Goal: Book appointment/travel/reservation

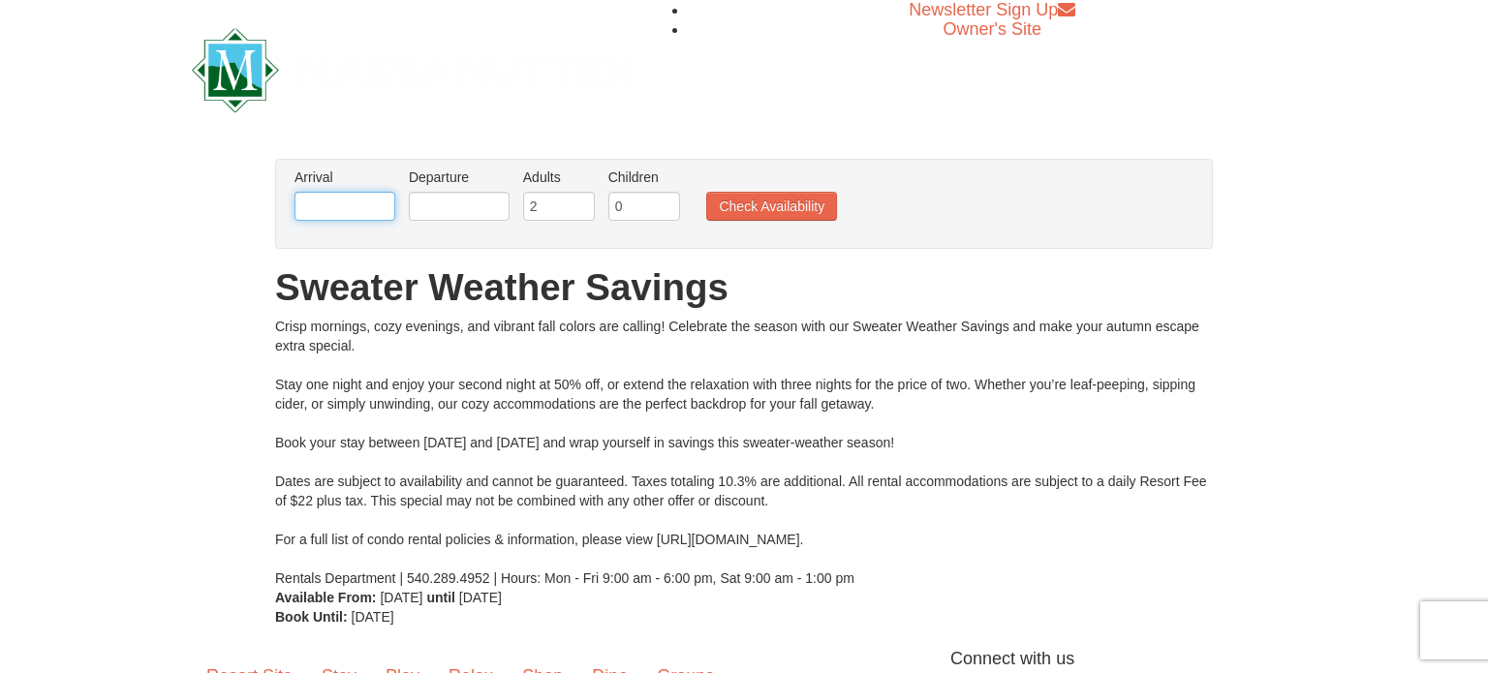
click at [346, 209] on input "text" at bounding box center [345, 206] width 101 height 29
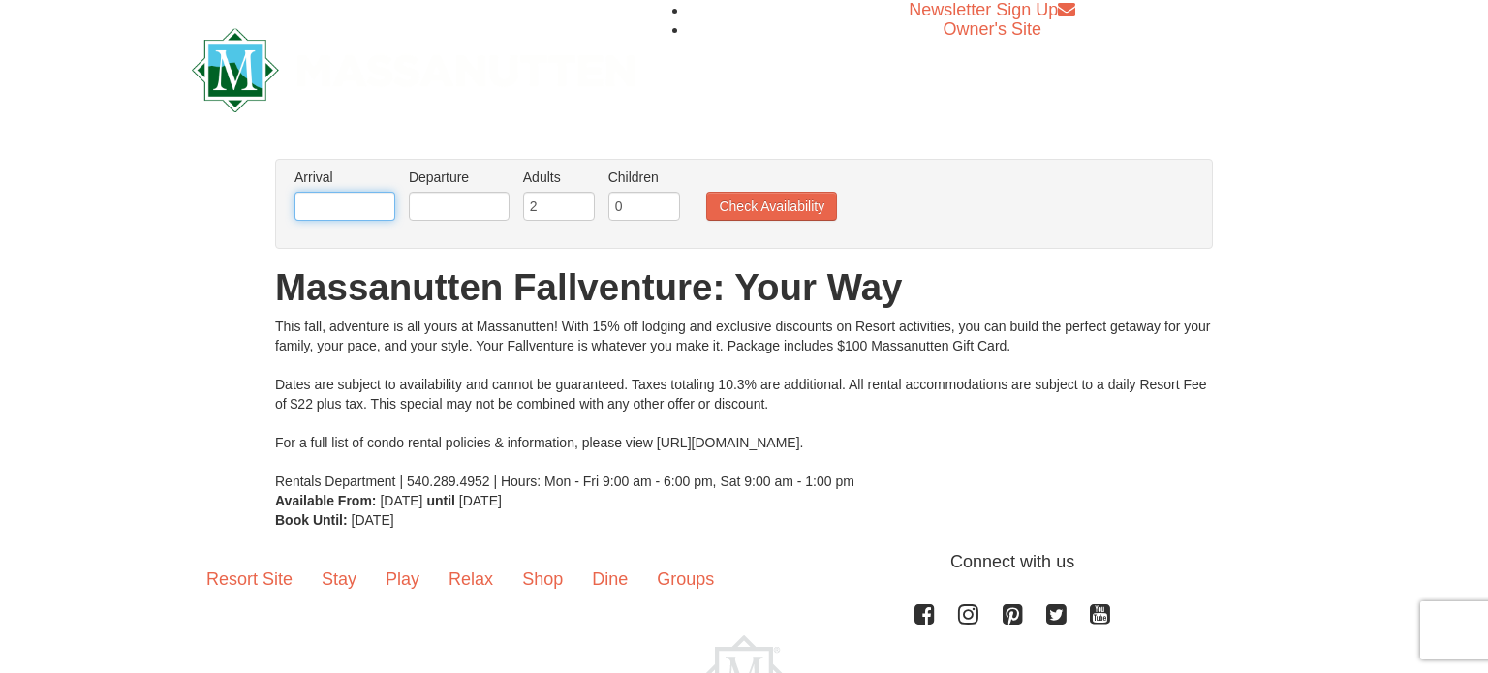
click at [350, 206] on input "text" at bounding box center [345, 206] width 101 height 29
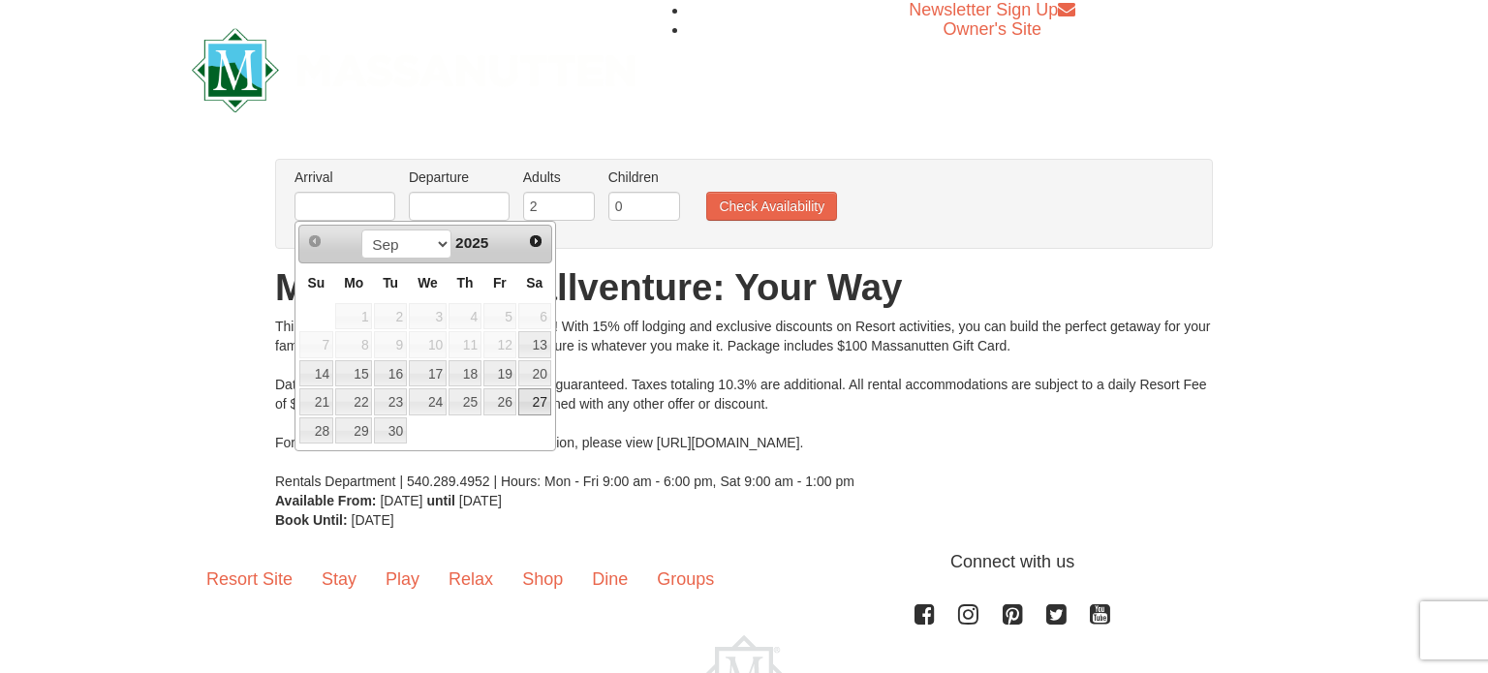
click at [526, 398] on link "27" at bounding box center [534, 401] width 33 height 27
type input "09/27/2025"
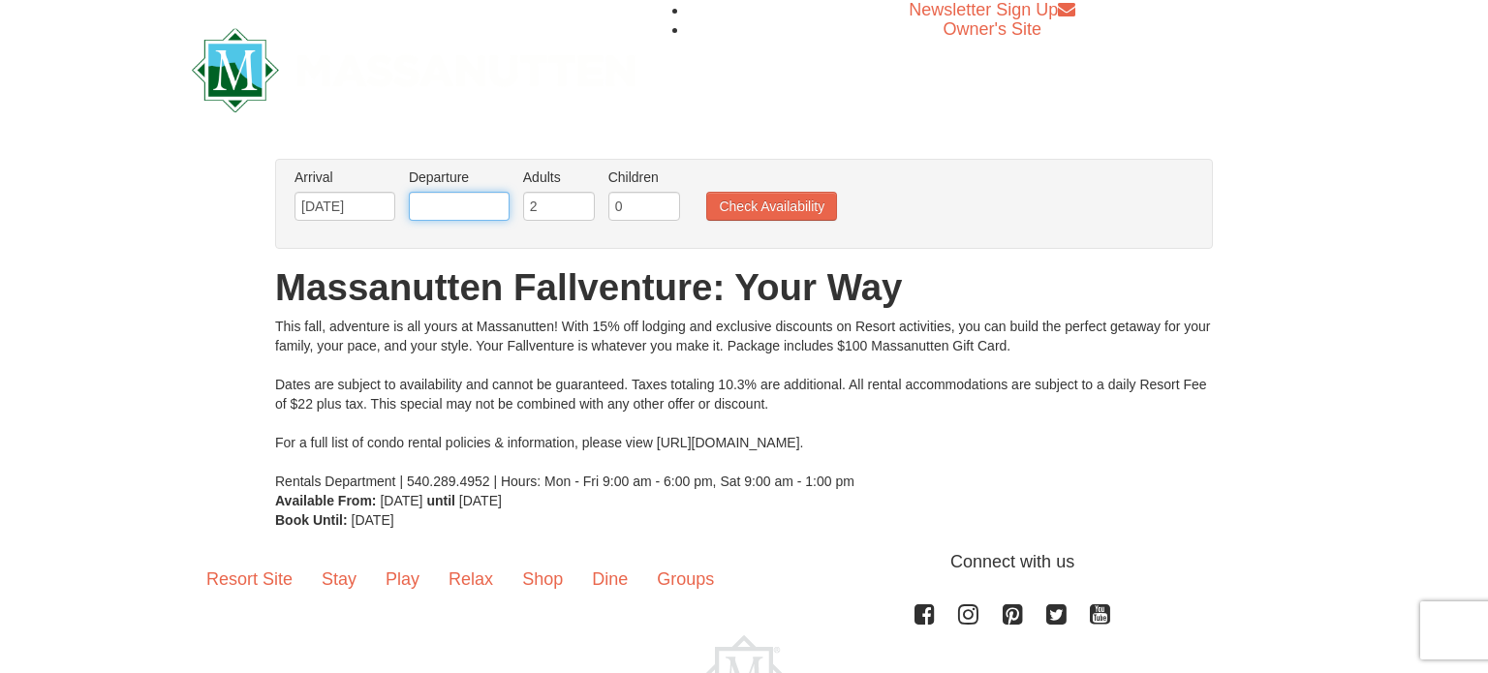
click at [481, 201] on input "text" at bounding box center [459, 206] width 101 height 29
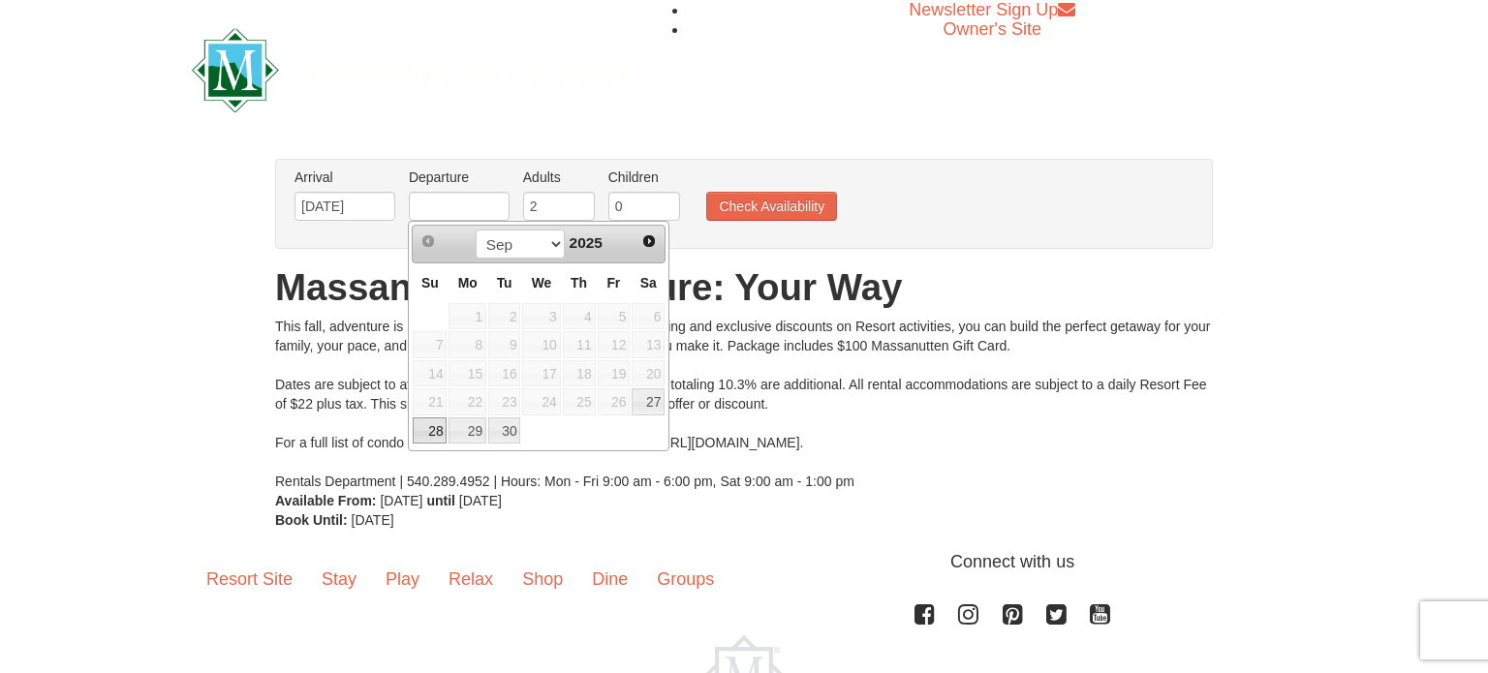
click at [436, 432] on link "28" at bounding box center [430, 431] width 34 height 27
type input "[DATE]"
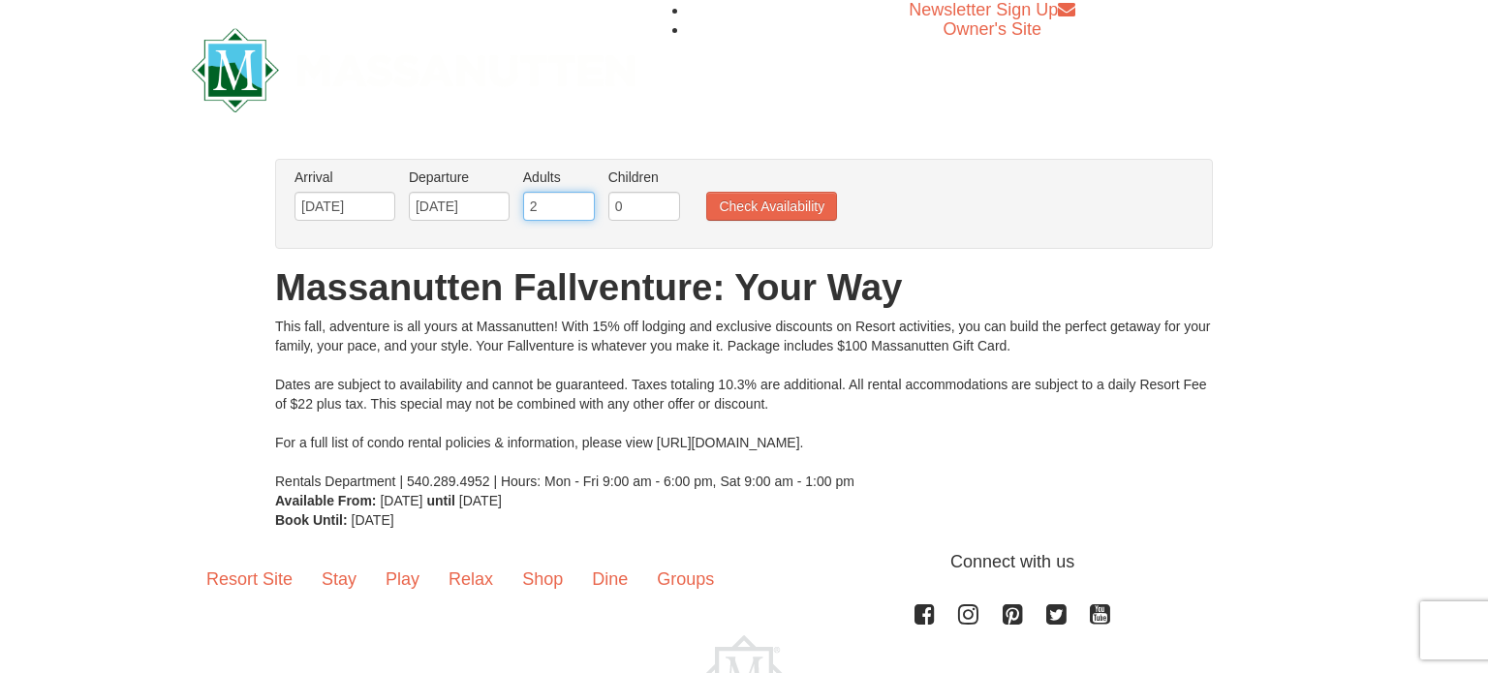
click at [570, 207] on input "2" at bounding box center [559, 206] width 72 height 29
click at [579, 202] on input "3" at bounding box center [559, 206] width 72 height 29
type input "4"
click at [579, 202] on input "4" at bounding box center [559, 206] width 72 height 29
click at [664, 202] on input "1" at bounding box center [644, 206] width 72 height 29
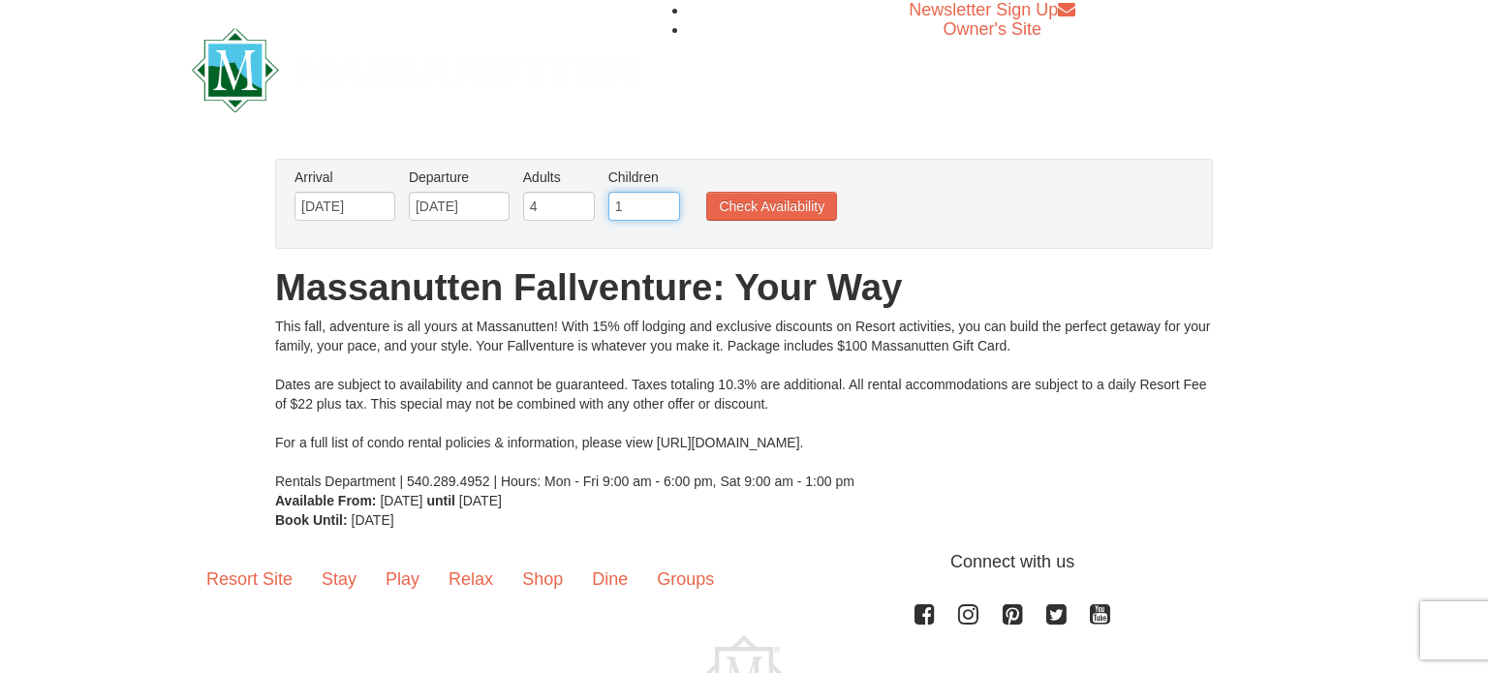
type input "2"
click at [664, 202] on input "2" at bounding box center [644, 206] width 72 height 29
click at [751, 207] on button "Check Availability" at bounding box center [771, 206] width 131 height 29
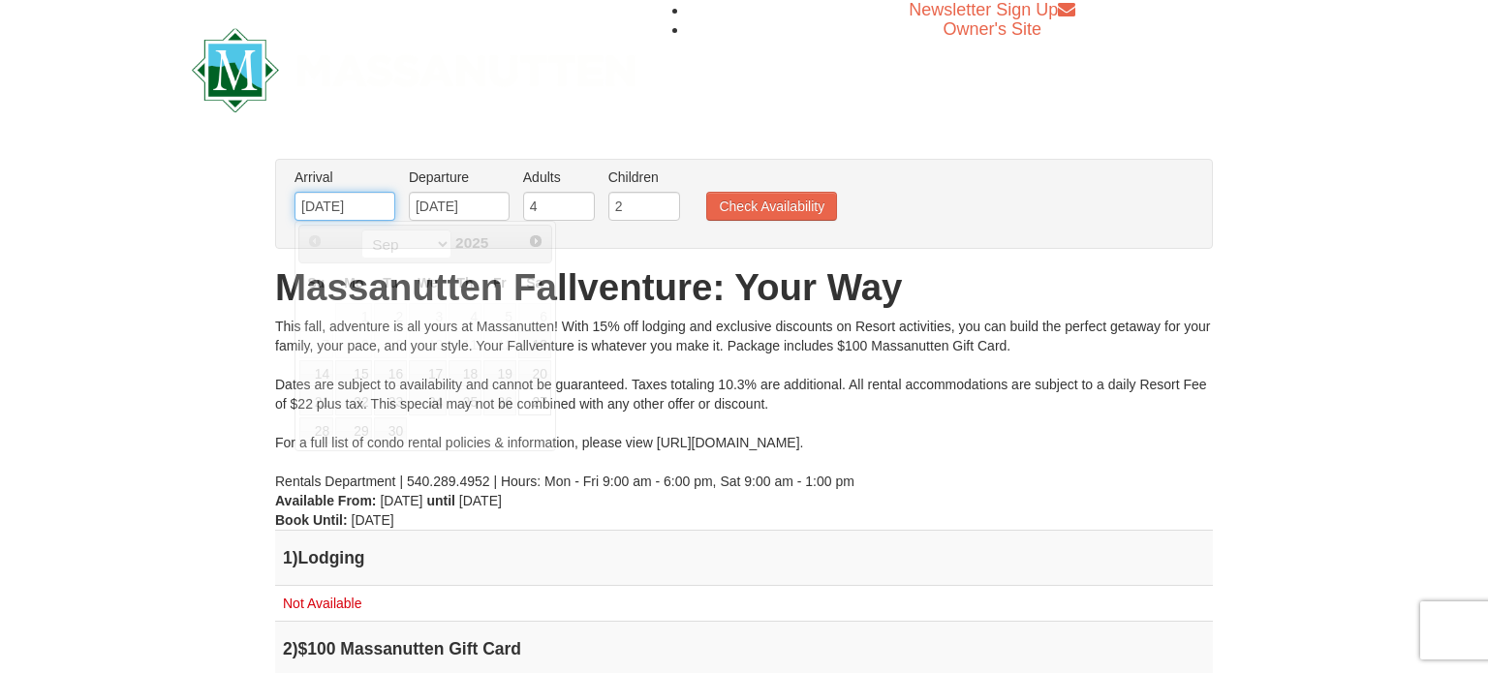
click at [329, 210] on input "[DATE]" at bounding box center [345, 206] width 101 height 29
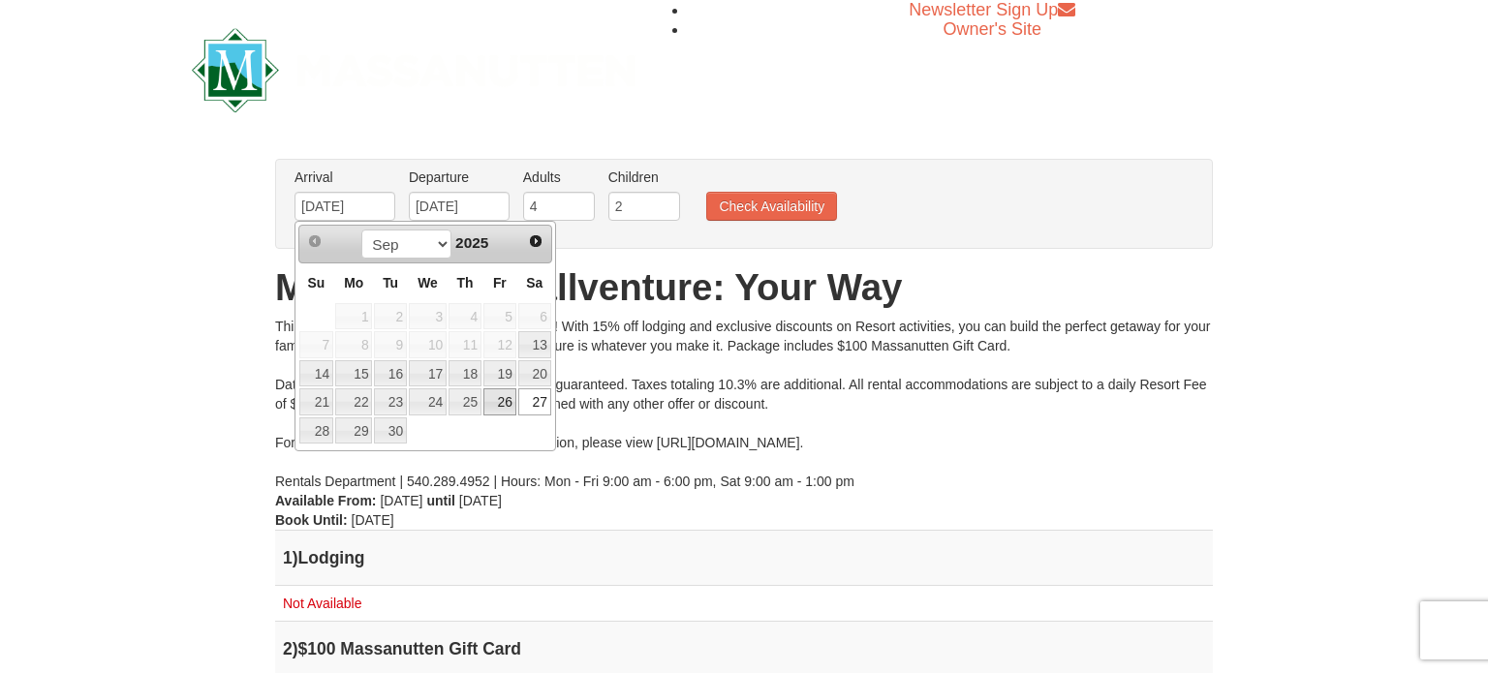
click at [501, 401] on link "26" at bounding box center [499, 401] width 33 height 27
type input "09/26/2025"
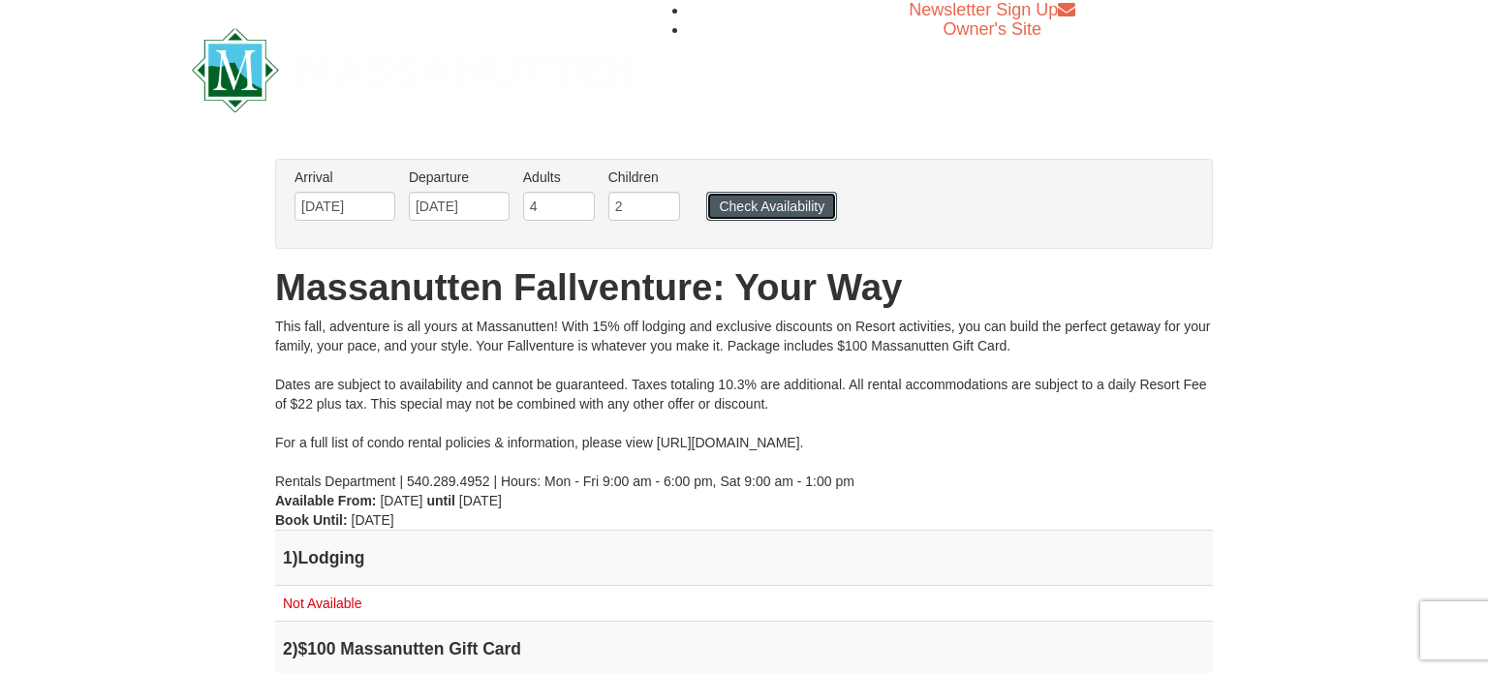
click at [765, 206] on button "Check Availability" at bounding box center [771, 206] width 131 height 29
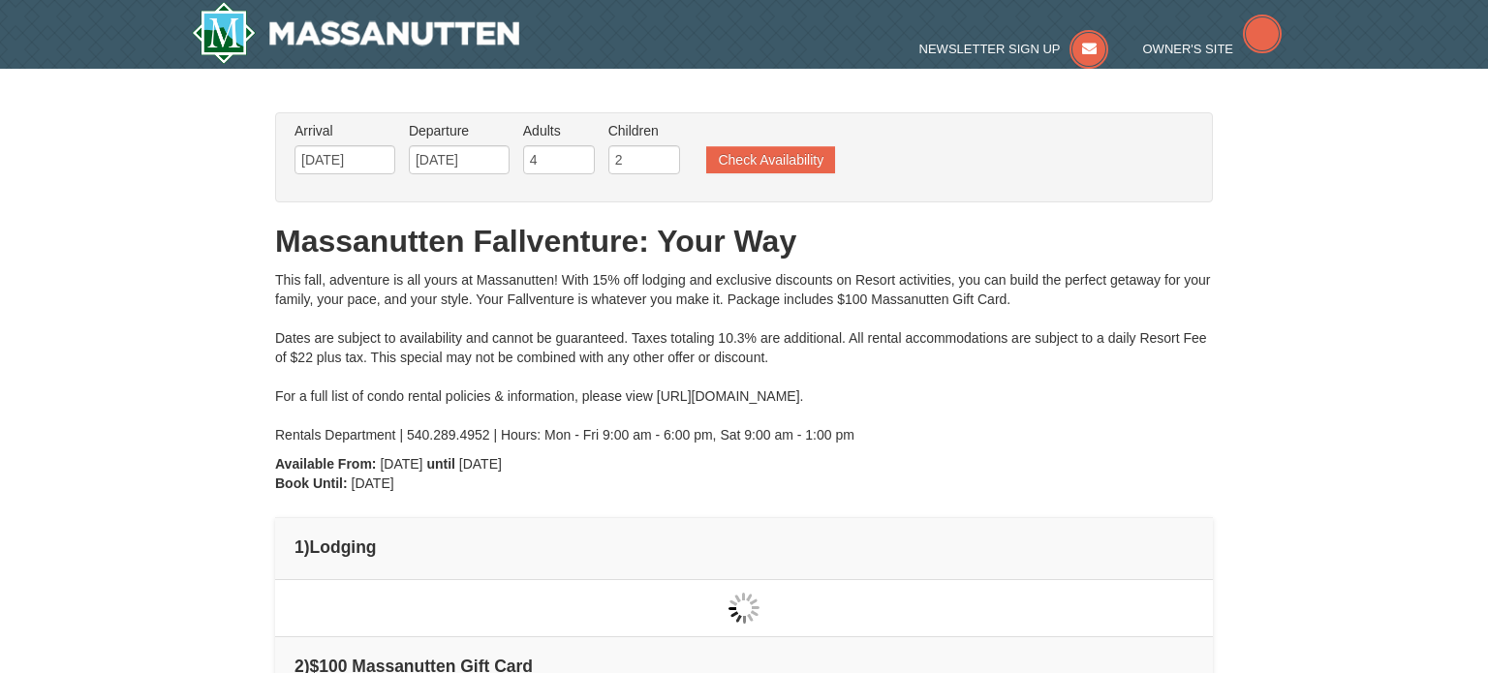
type input "09/26/2025"
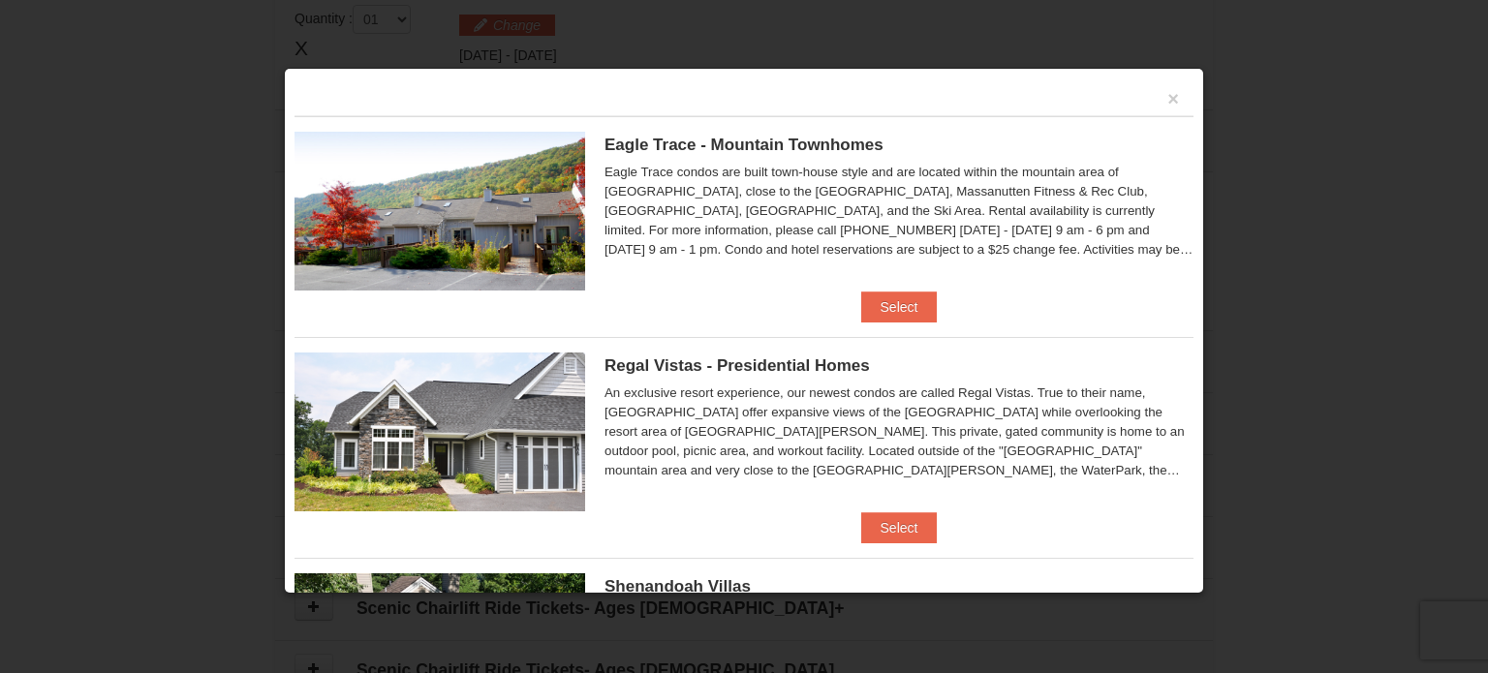
scroll to position [590, 0]
click at [911, 297] on button "Select" at bounding box center [899, 307] width 77 height 31
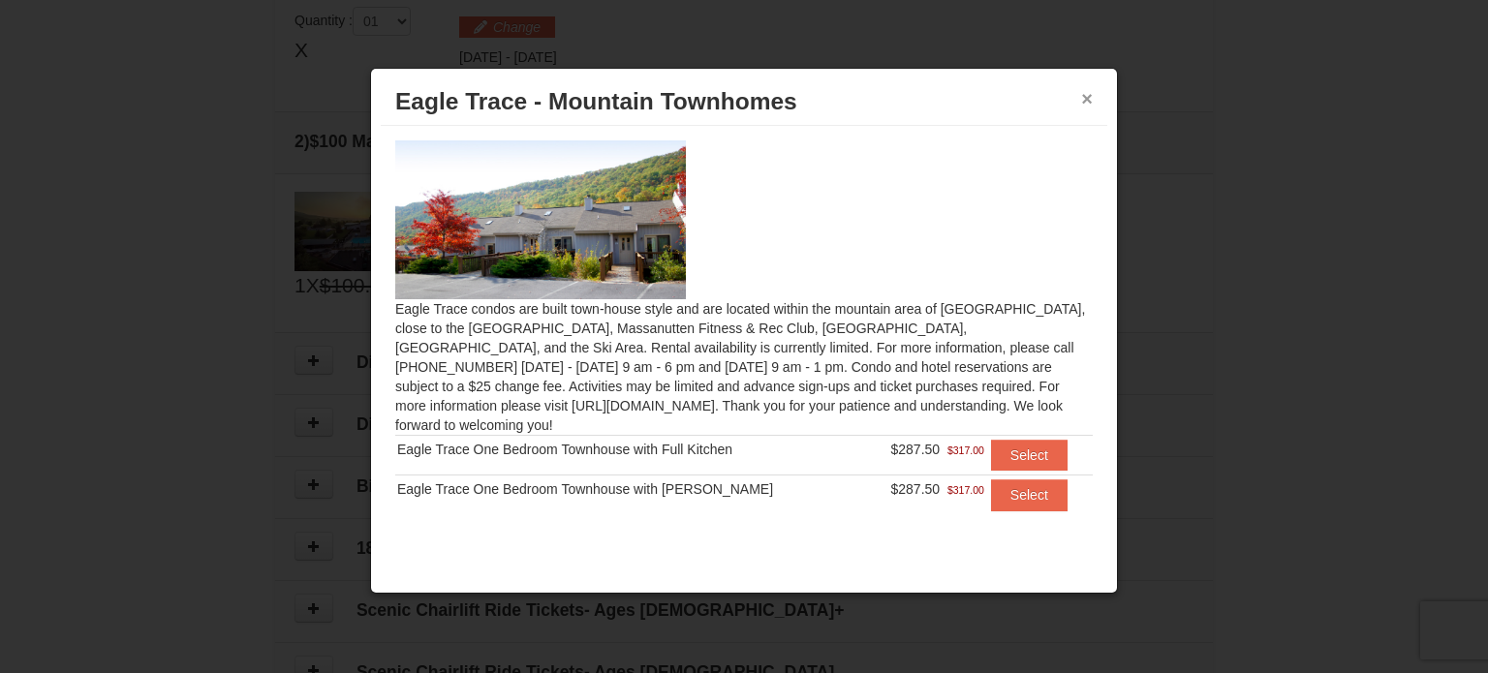
click at [1084, 97] on button "×" at bounding box center [1087, 98] width 12 height 19
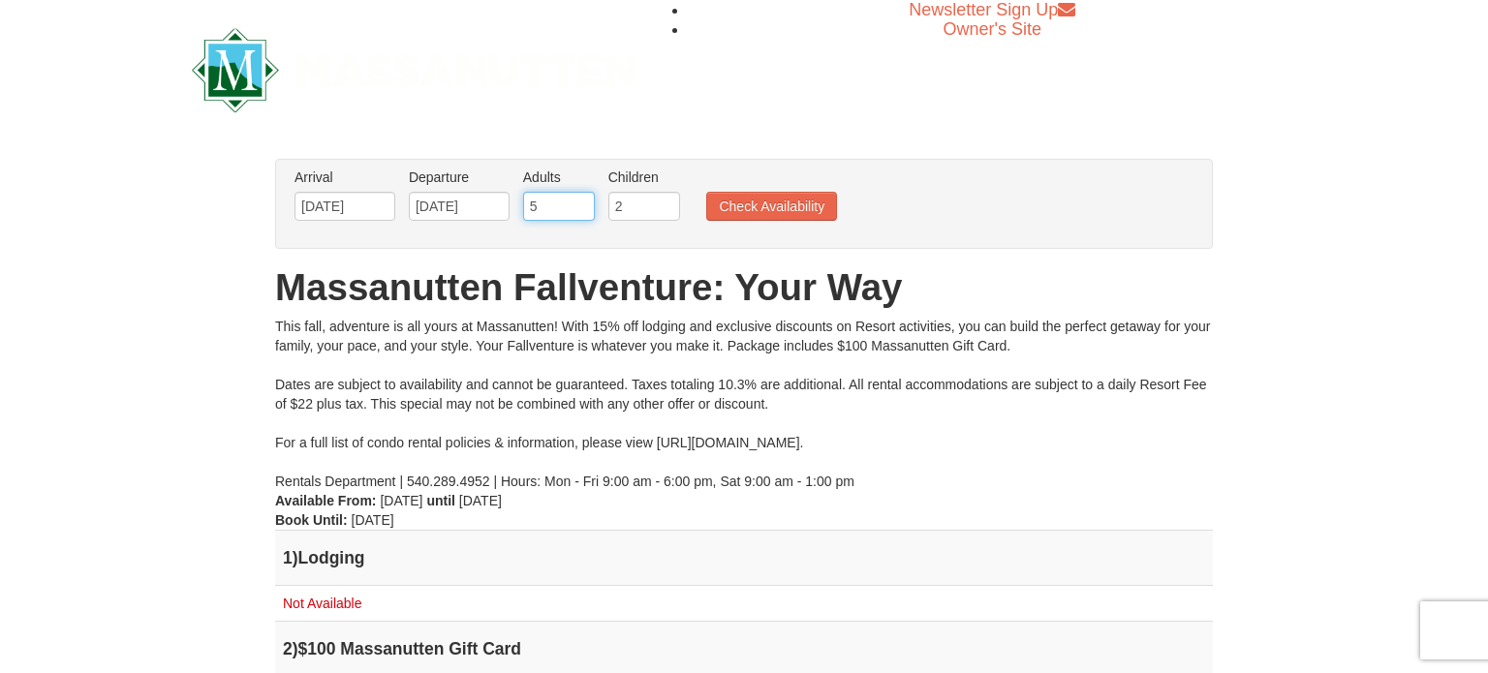
click at [584, 199] on input "5" at bounding box center [559, 206] width 72 height 29
type input "6"
click at [584, 199] on input "6" at bounding box center [559, 206] width 72 height 29
click at [665, 206] on input "1" at bounding box center [644, 206] width 72 height 29
click at [665, 206] on input "0" at bounding box center [644, 206] width 72 height 29
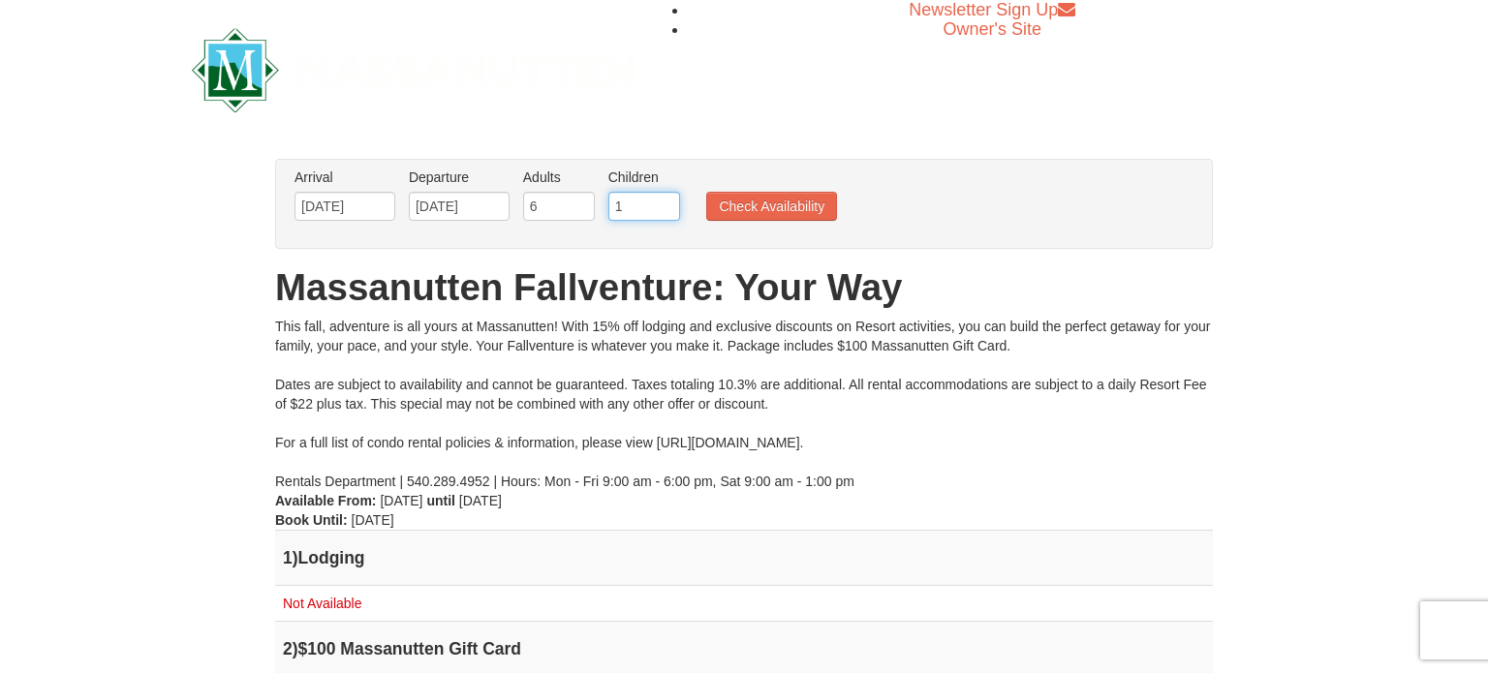
click at [668, 199] on input "1" at bounding box center [644, 206] width 72 height 29
click at [668, 199] on input "2" at bounding box center [644, 206] width 72 height 29
click at [668, 199] on input "3" at bounding box center [644, 206] width 72 height 29
type input "4"
click at [668, 199] on input "4" at bounding box center [644, 206] width 72 height 29
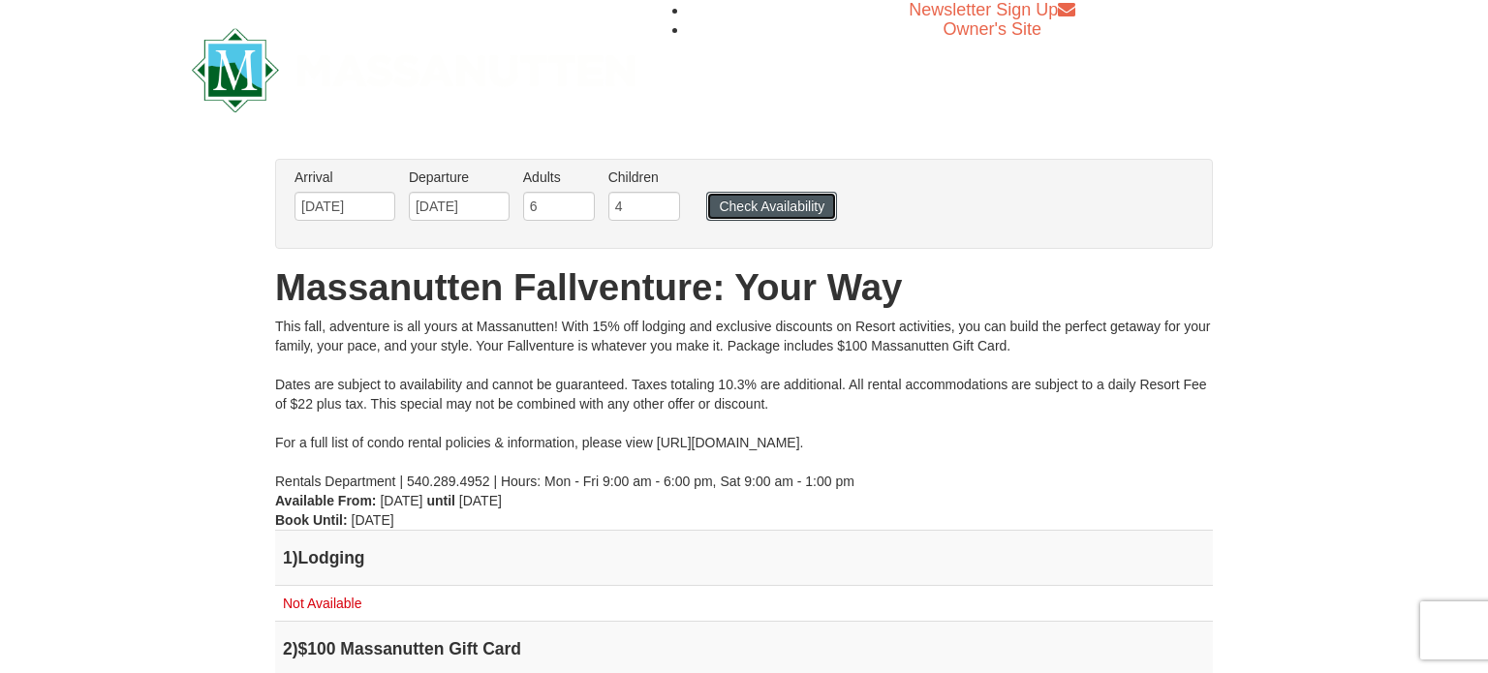
click at [745, 206] on button "Check Availability" at bounding box center [771, 206] width 131 height 29
click at [746, 206] on button "Check Availability" at bounding box center [771, 206] width 131 height 29
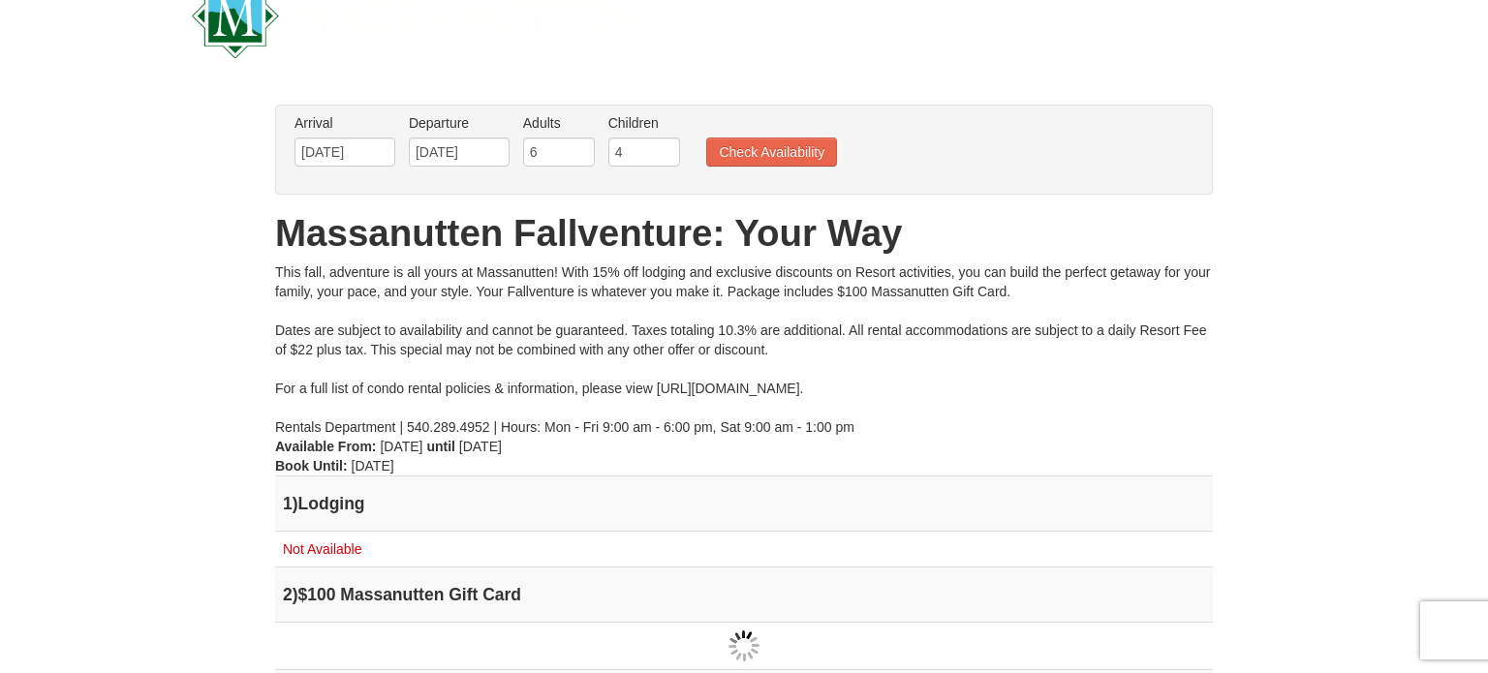
scroll to position [39, 0]
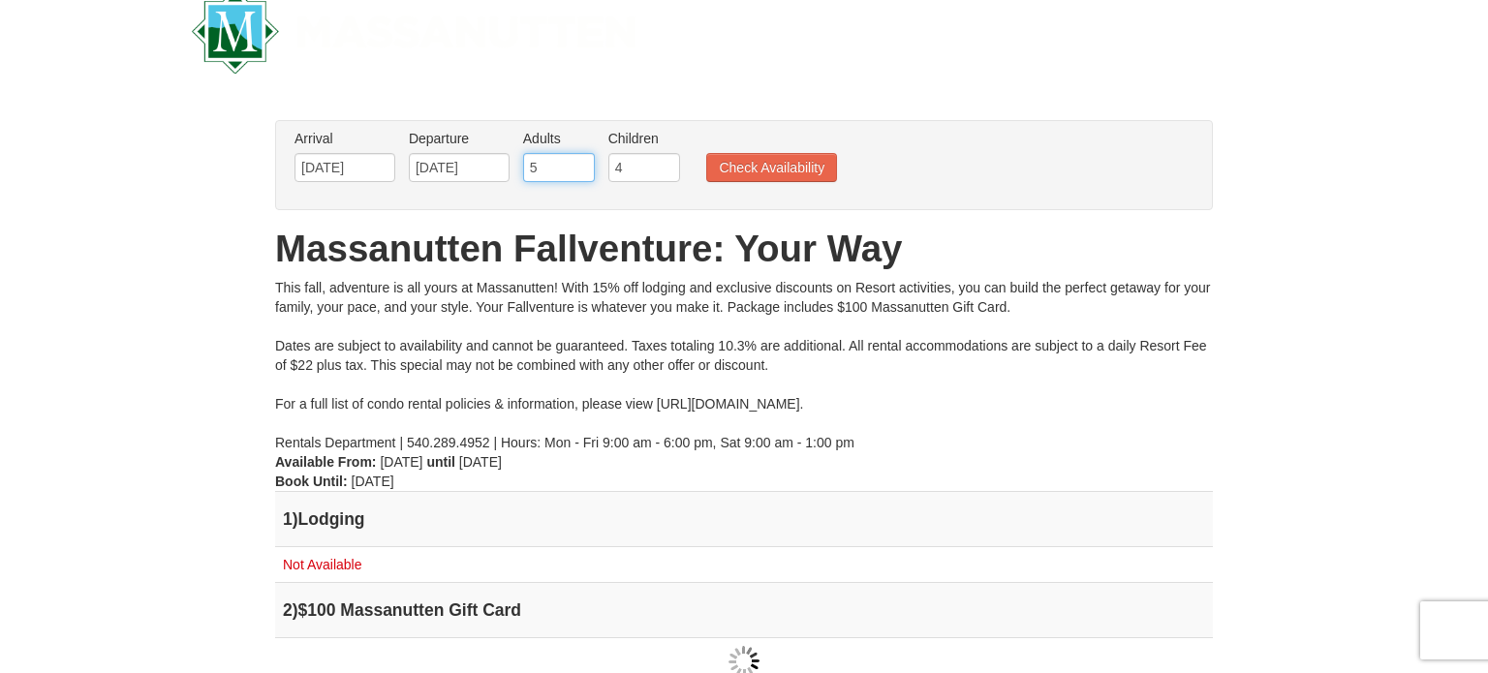
click at [583, 171] on input "5" at bounding box center [559, 167] width 72 height 29
type input "4"
click at [583, 171] on input "4" at bounding box center [559, 167] width 72 height 29
click at [743, 167] on button "Check Availability" at bounding box center [771, 167] width 131 height 29
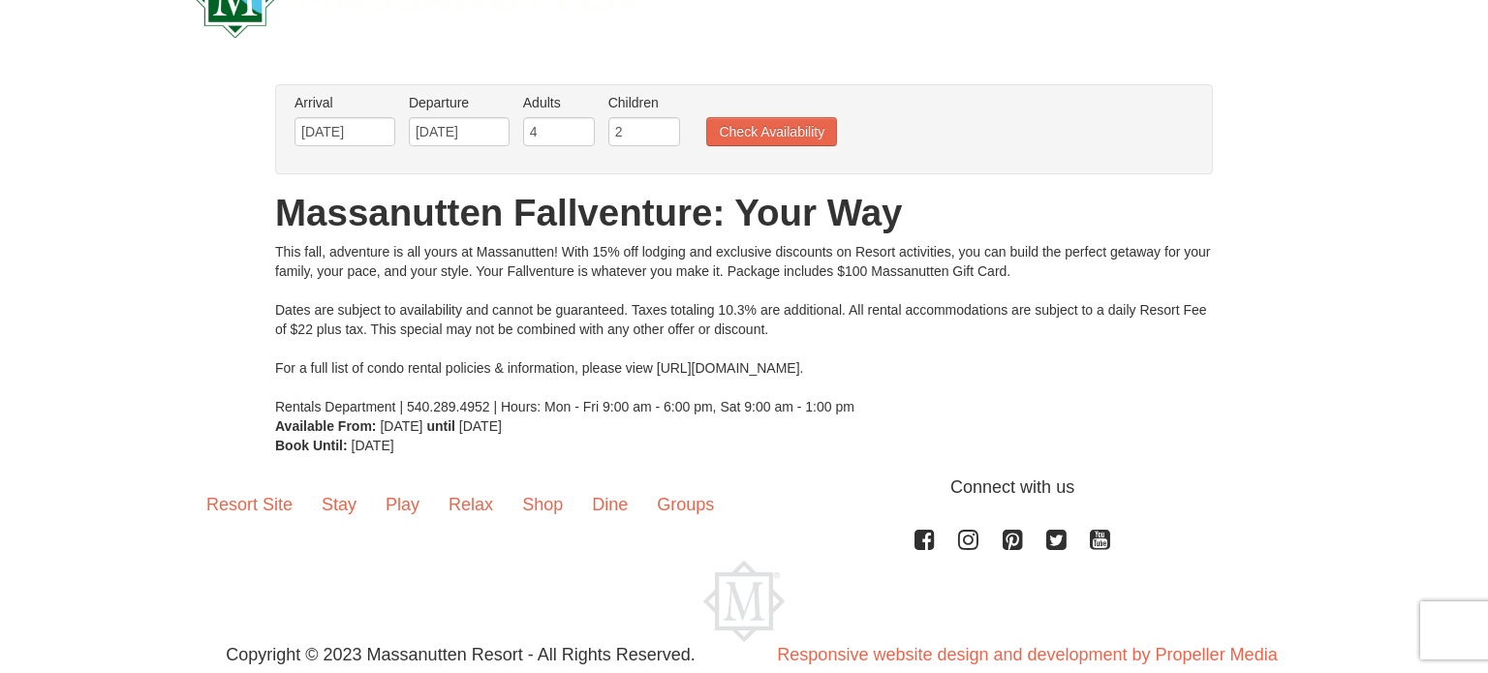
scroll to position [78, 0]
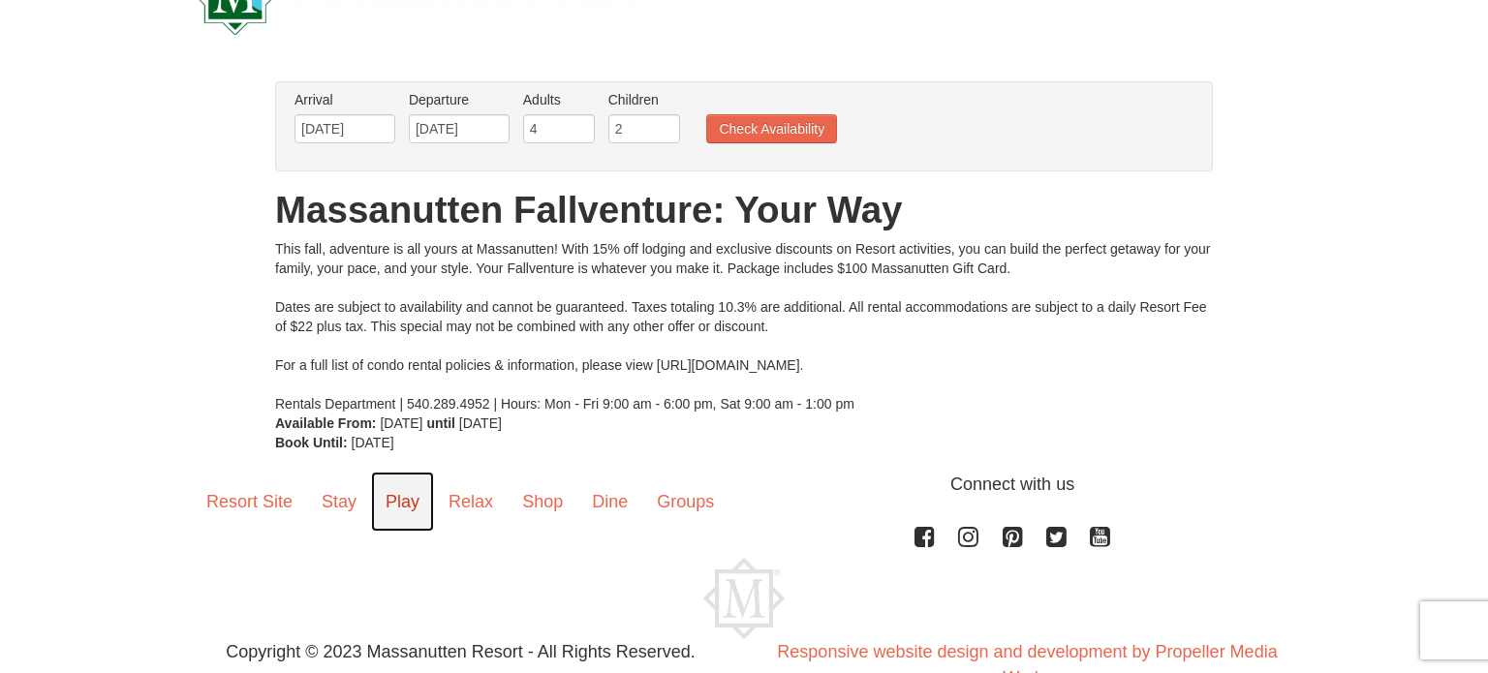
click at [401, 501] on link "Play" at bounding box center [402, 502] width 63 height 60
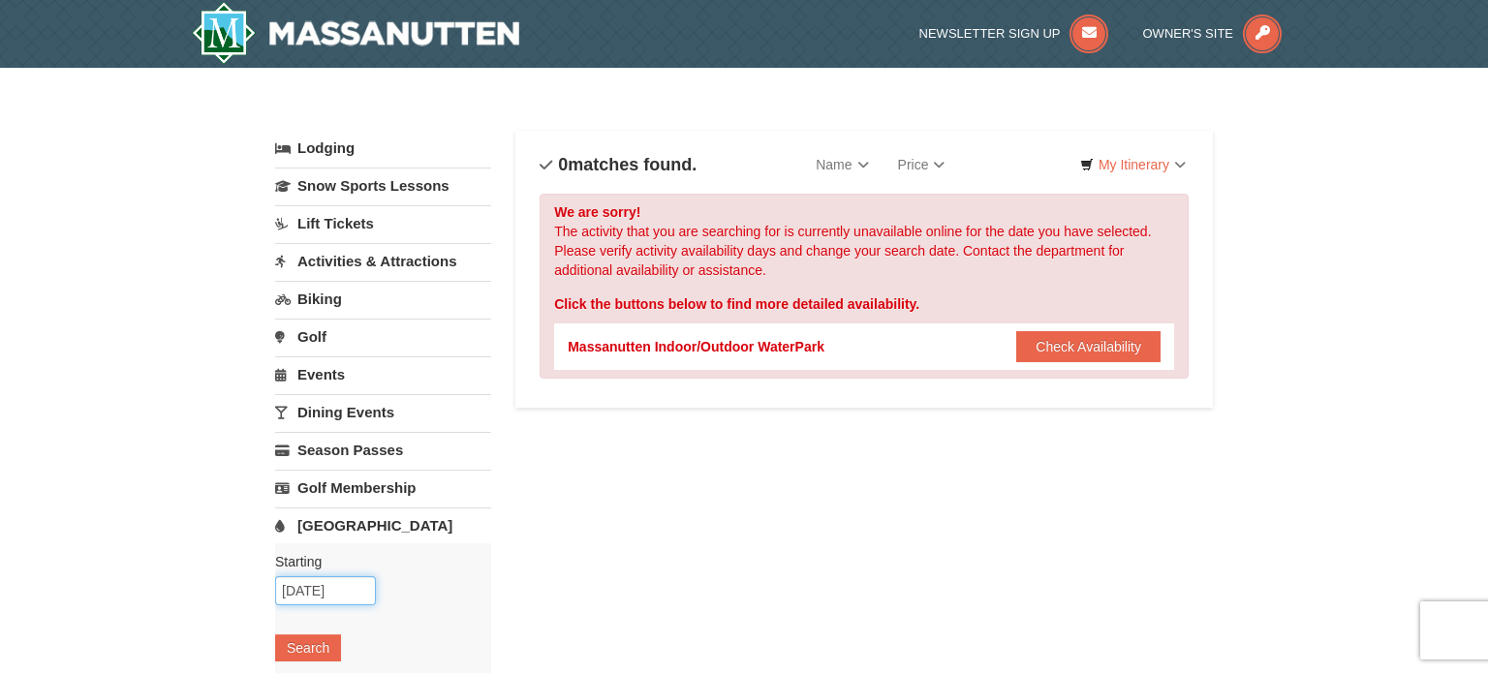
click at [350, 585] on input "09/04/2025" at bounding box center [325, 590] width 101 height 29
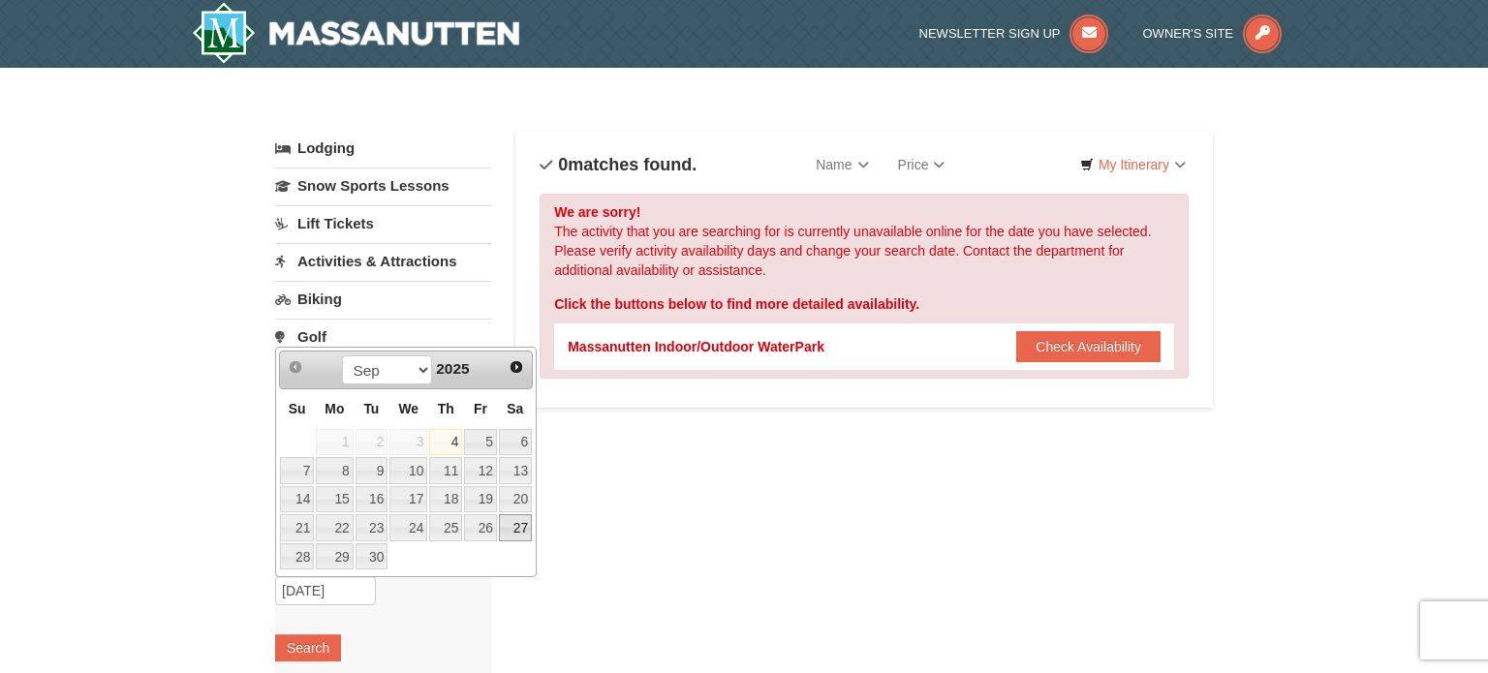
click at [512, 524] on link "27" at bounding box center [515, 527] width 33 height 27
type input "[DATE]"
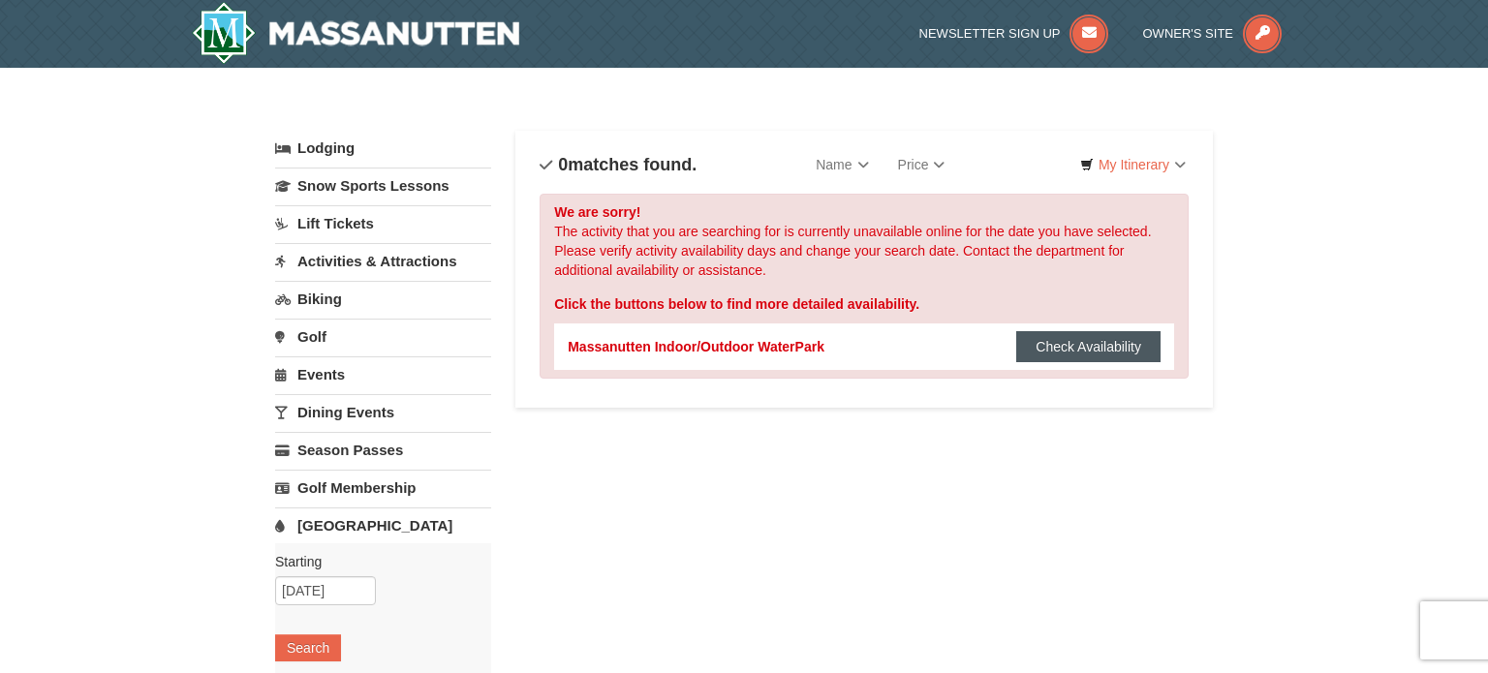
click at [1061, 350] on button "Check Availability" at bounding box center [1088, 346] width 144 height 31
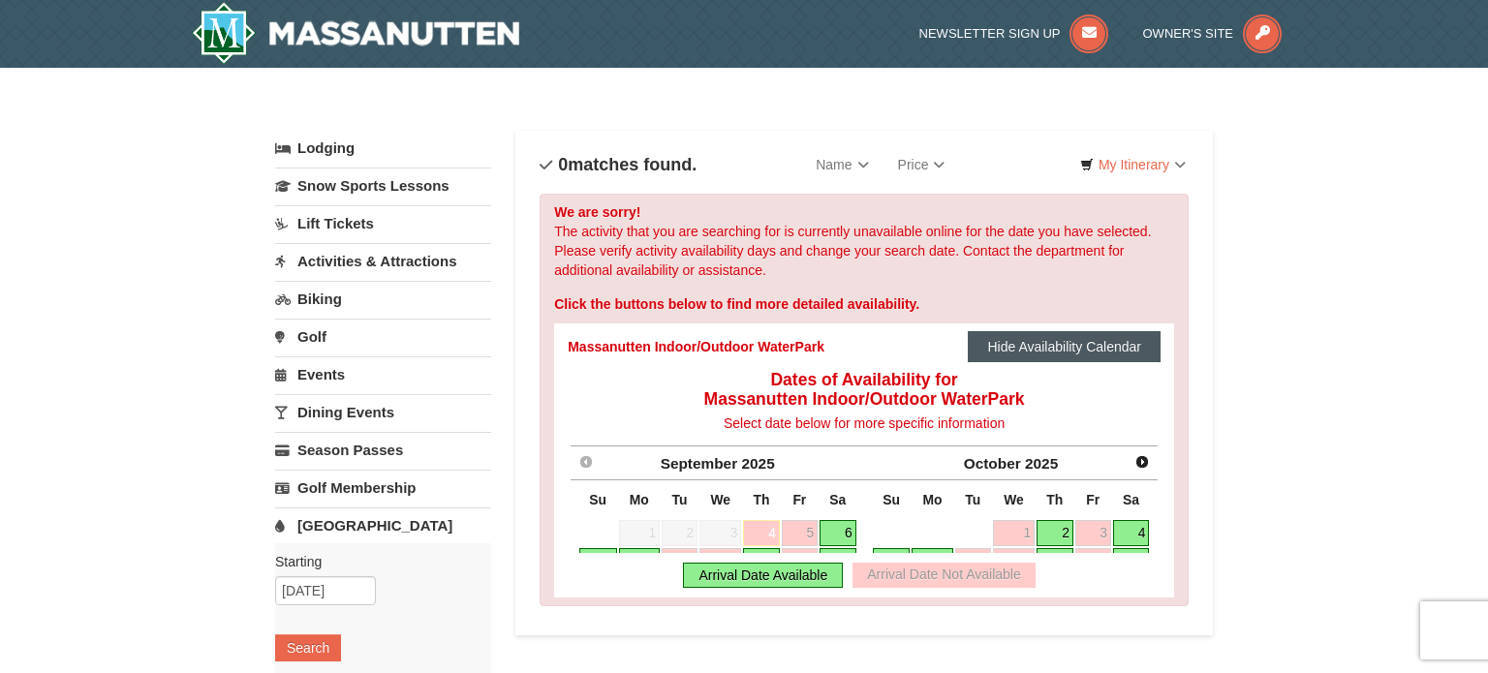
click at [1061, 350] on button "Hide Availability Calendar" at bounding box center [1064, 346] width 193 height 31
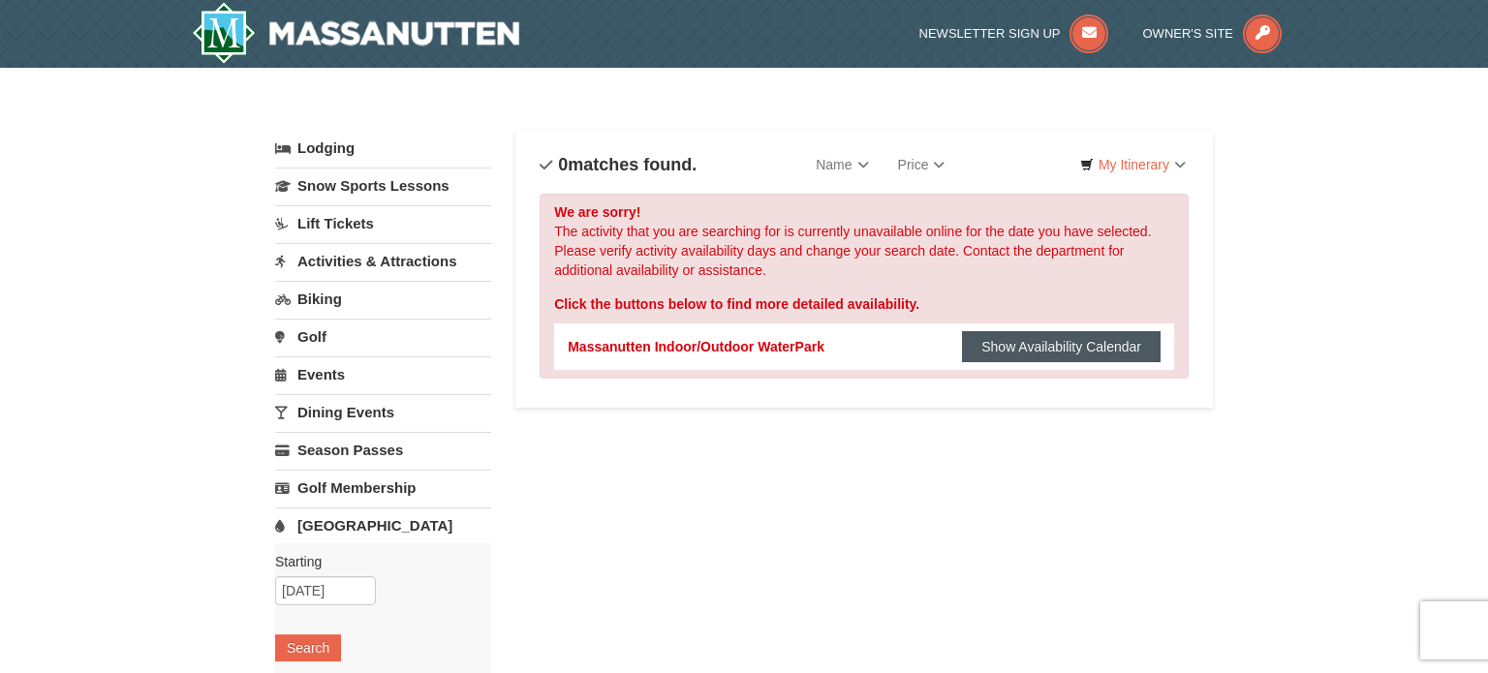
click at [1061, 350] on button "Show Availability Calendar" at bounding box center [1061, 346] width 199 height 31
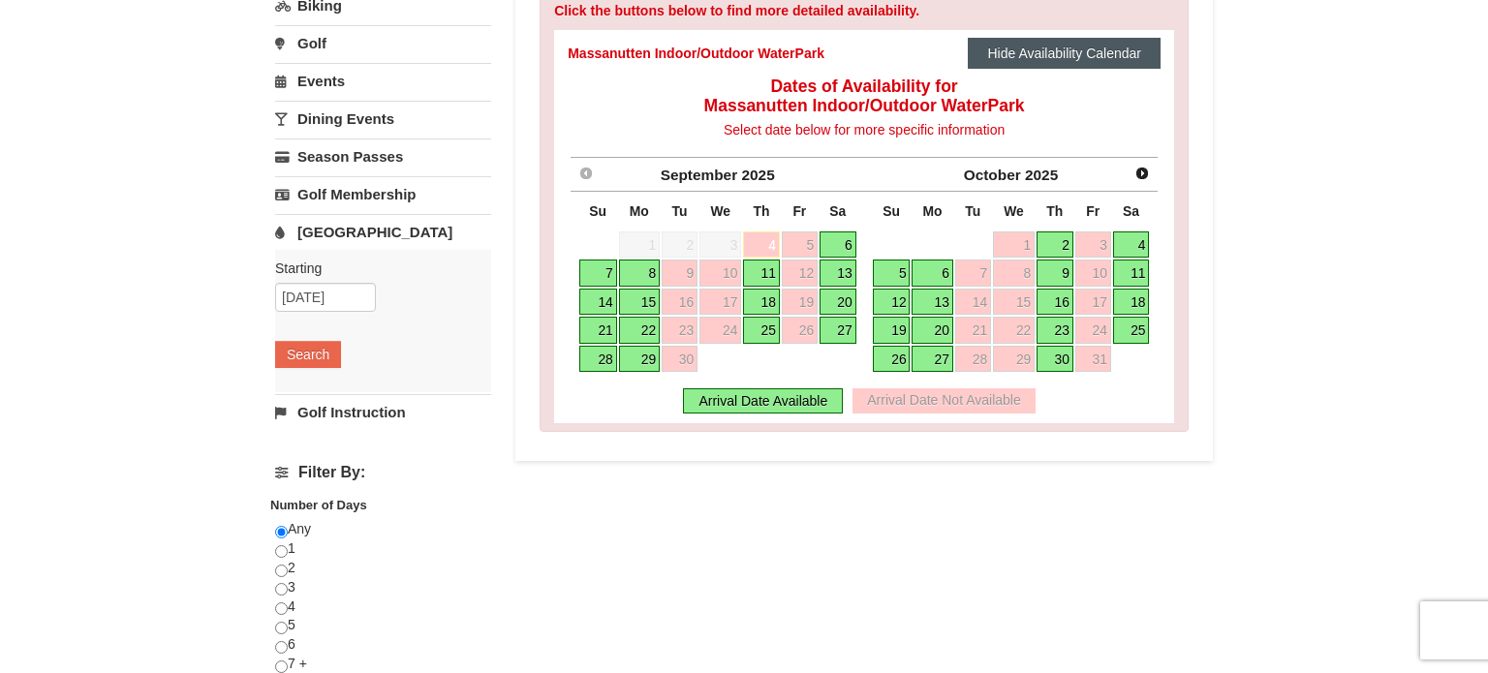
scroll to position [388, 0]
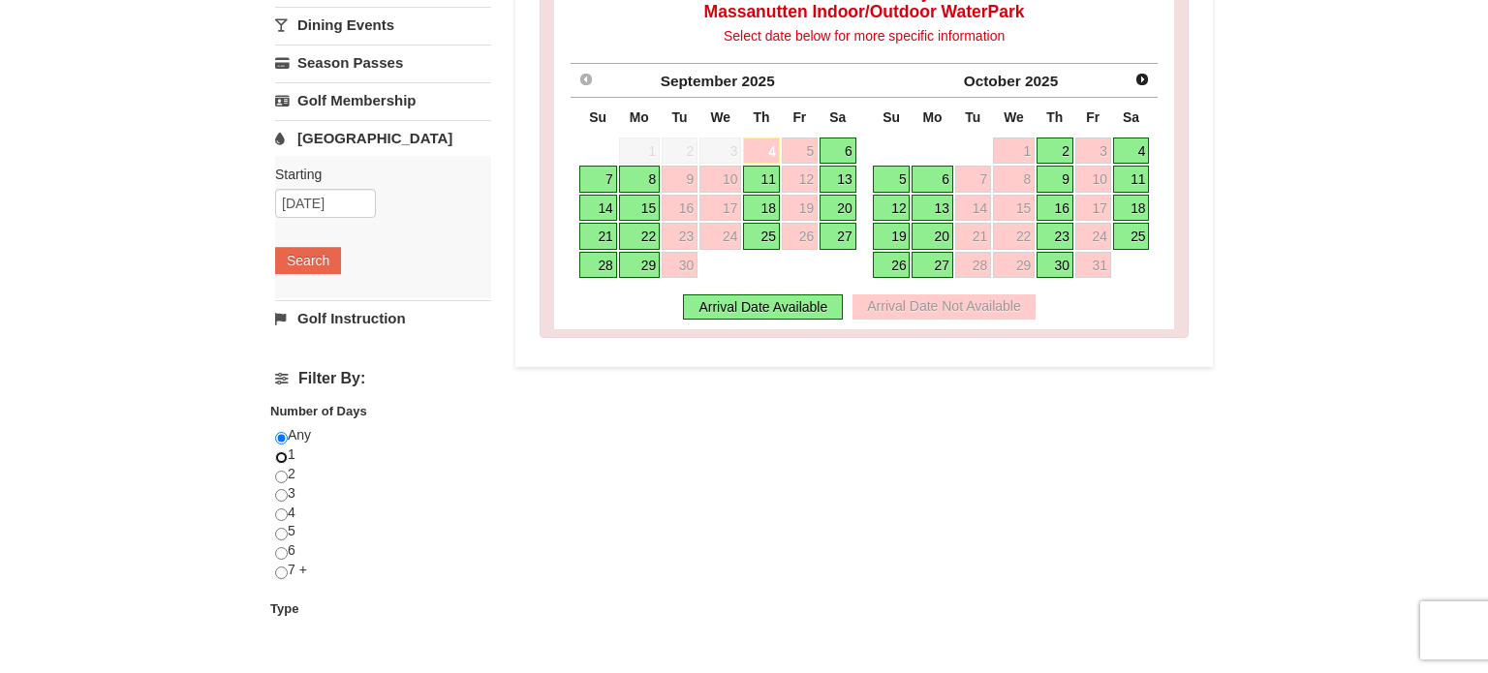
click at [279, 456] on input "radio" at bounding box center [281, 457] width 13 height 13
radio input "true"
click at [275, 471] on input "radio" at bounding box center [281, 477] width 13 height 13
radio input "true"
click at [275, 451] on input "radio" at bounding box center [281, 457] width 13 height 13
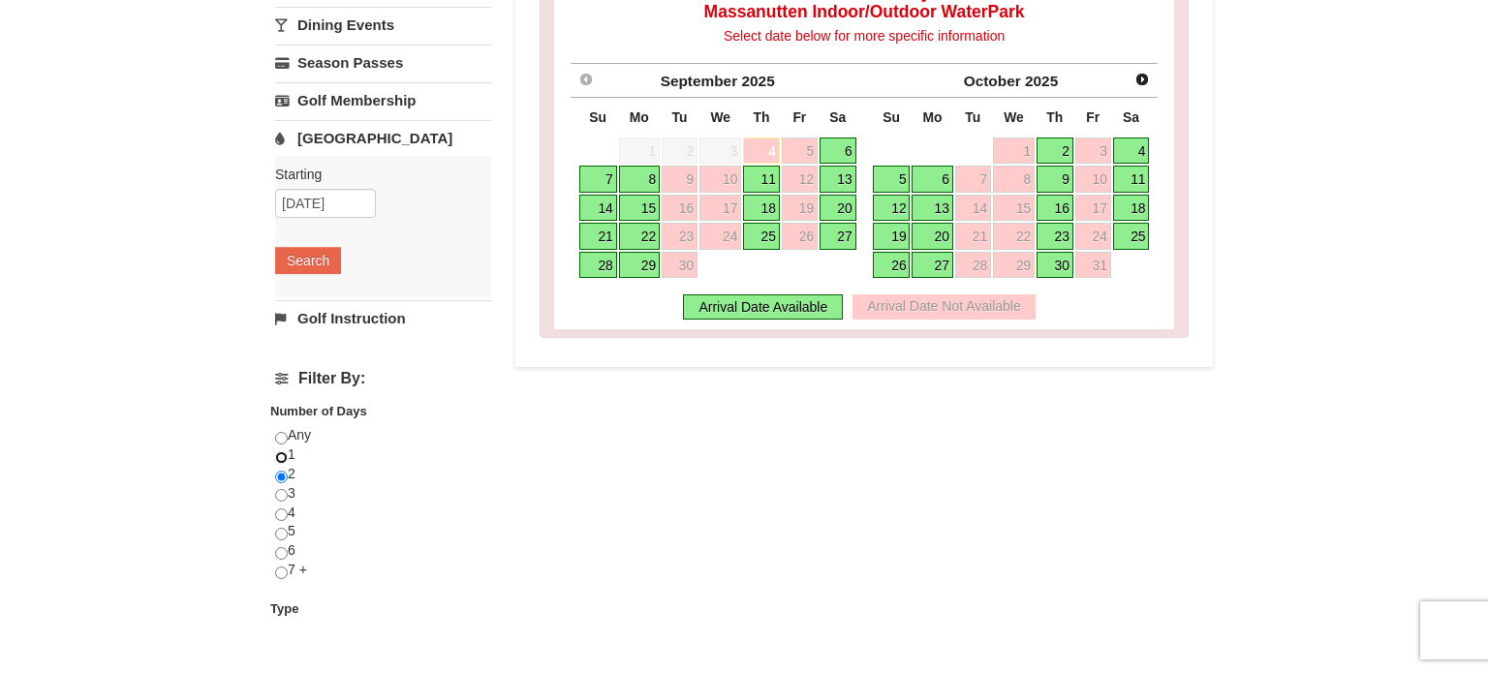
radio input "true"
click at [279, 456] on input "radio" at bounding box center [281, 457] width 13 height 13
click at [419, 490] on div "Any 1 2 3 4 5 6 7 +" at bounding box center [383, 512] width 216 height 173
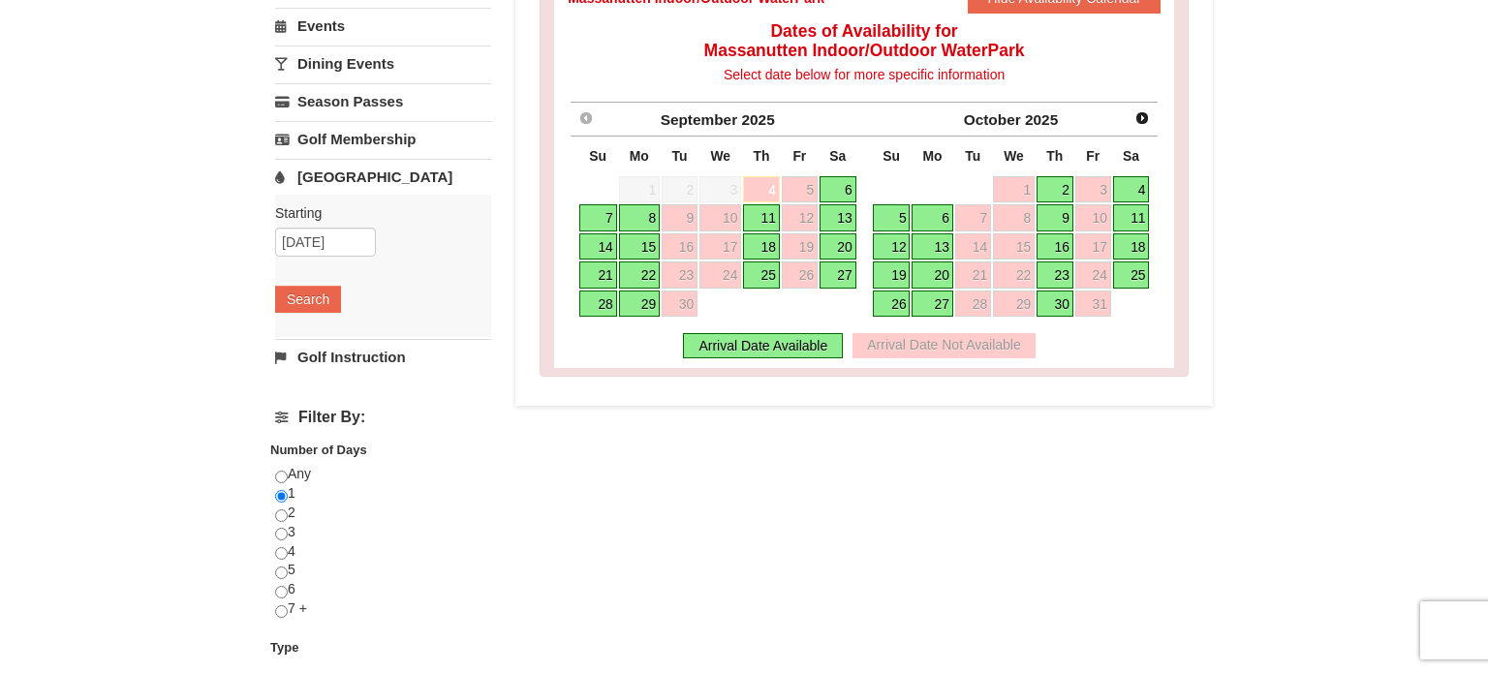
click at [834, 275] on link "27" at bounding box center [838, 275] width 37 height 27
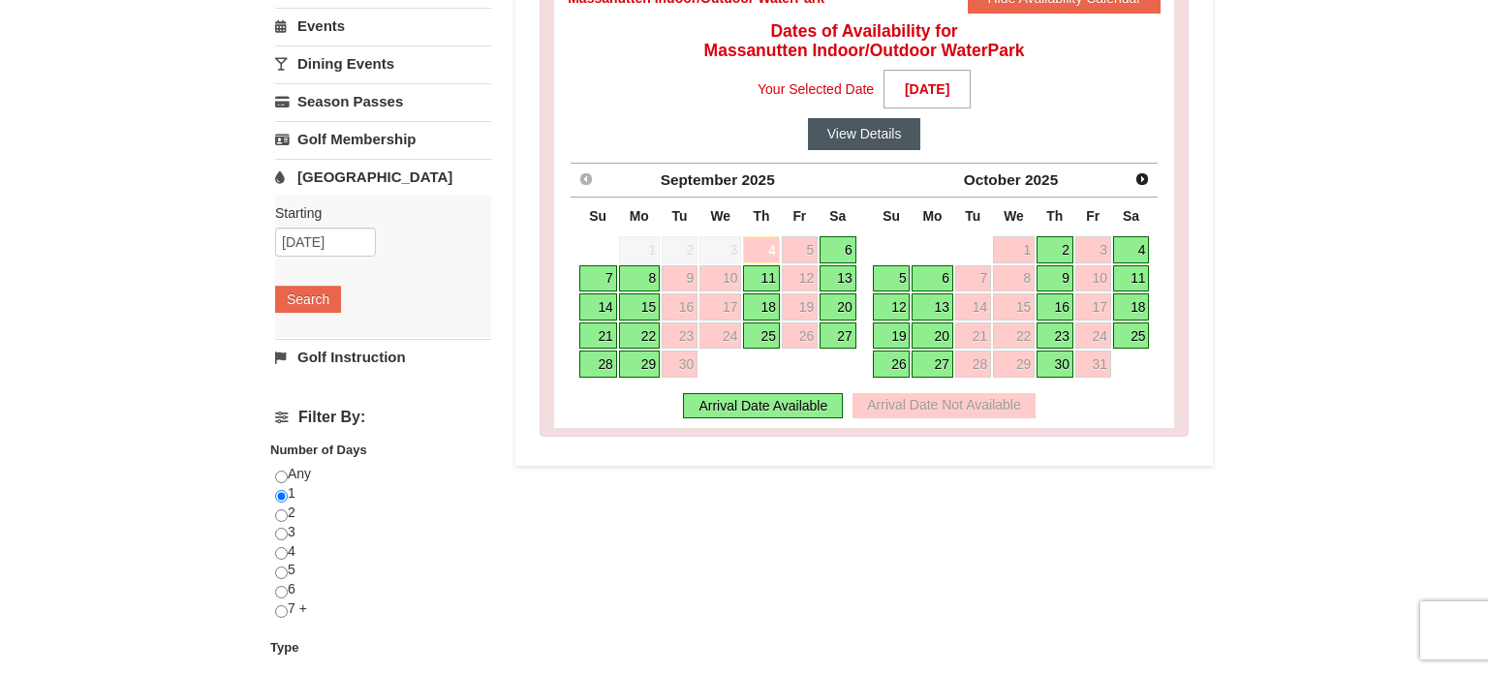
click at [880, 134] on button "View Details" at bounding box center [864, 133] width 113 height 31
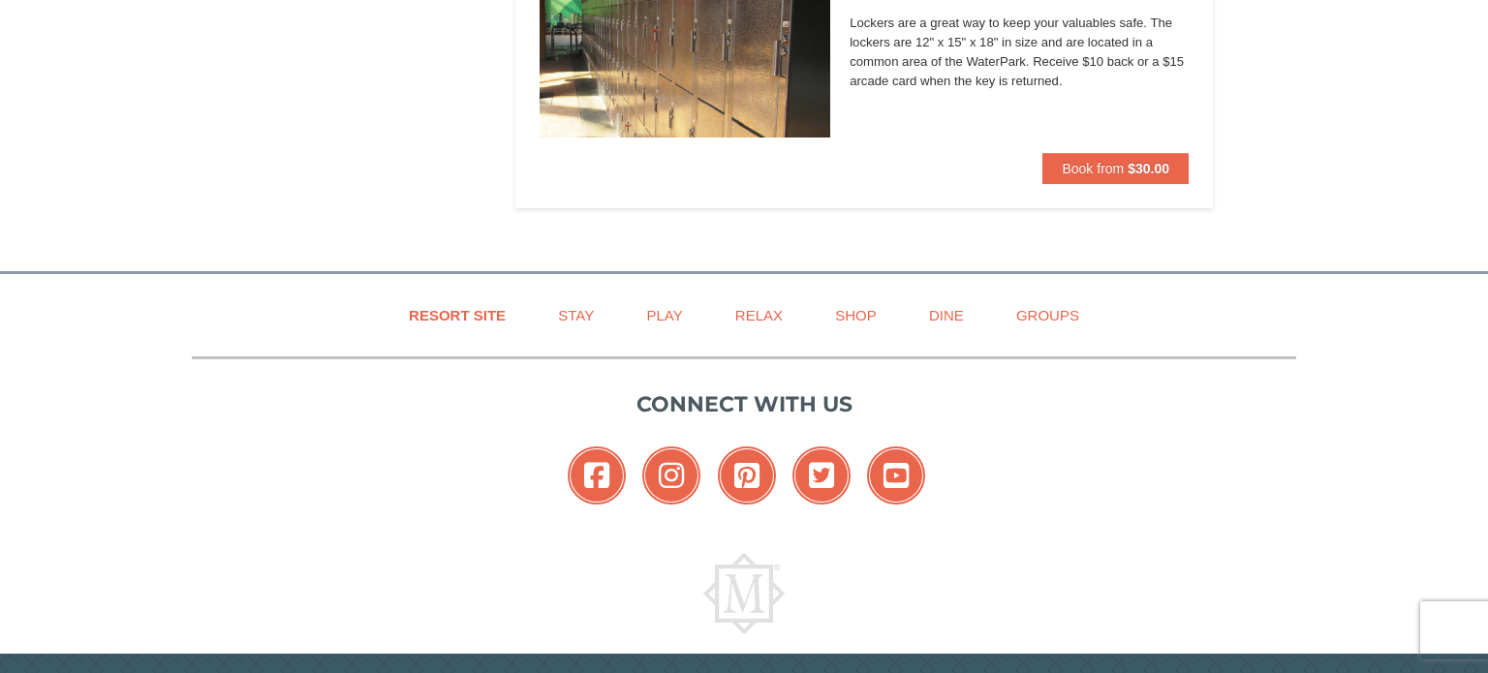
scroll to position [1201, 0]
